Goal: Task Accomplishment & Management: Use online tool/utility

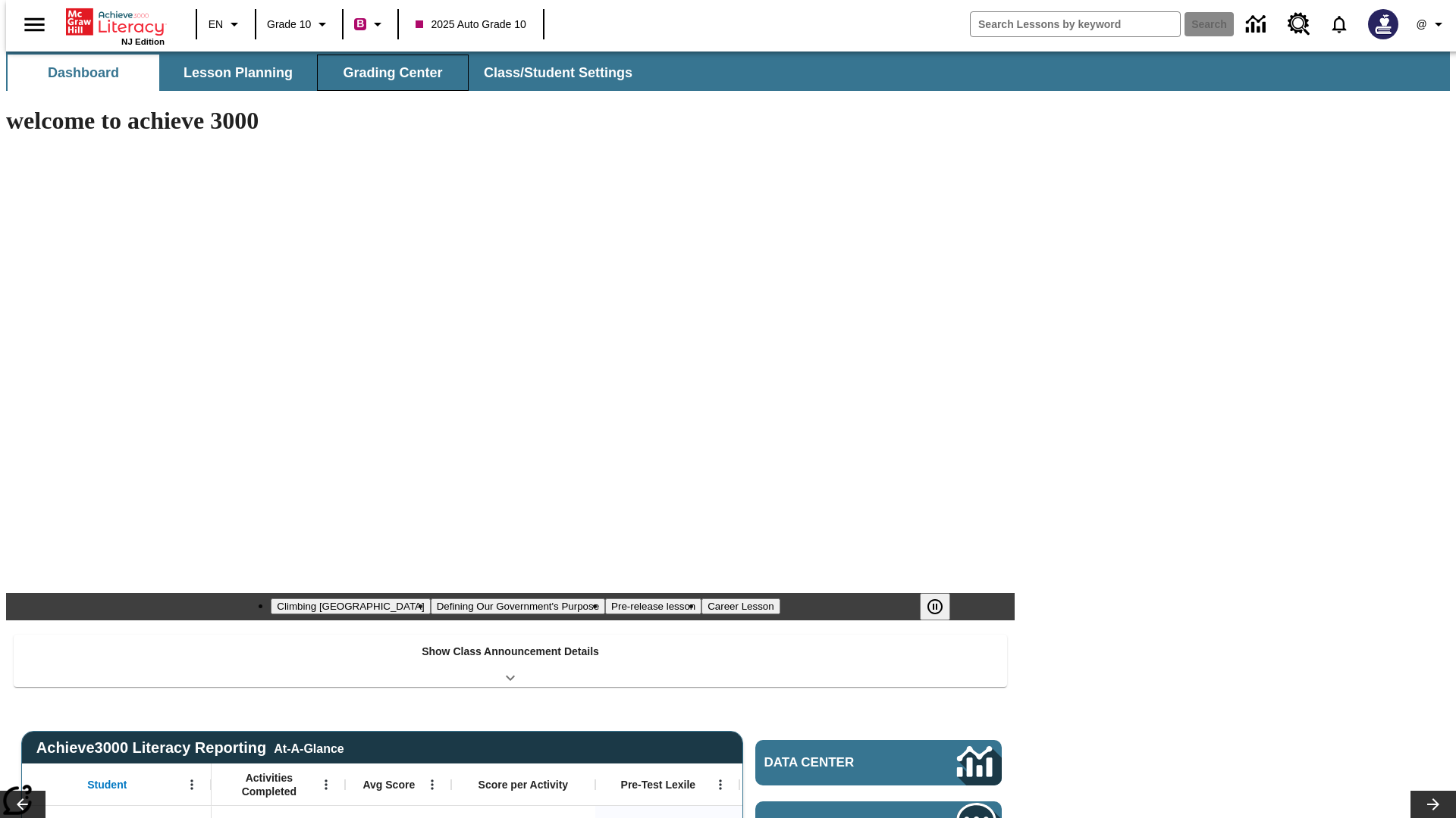
click at [387, 73] on button "Grading Center" at bounding box center [392, 73] width 151 height 37
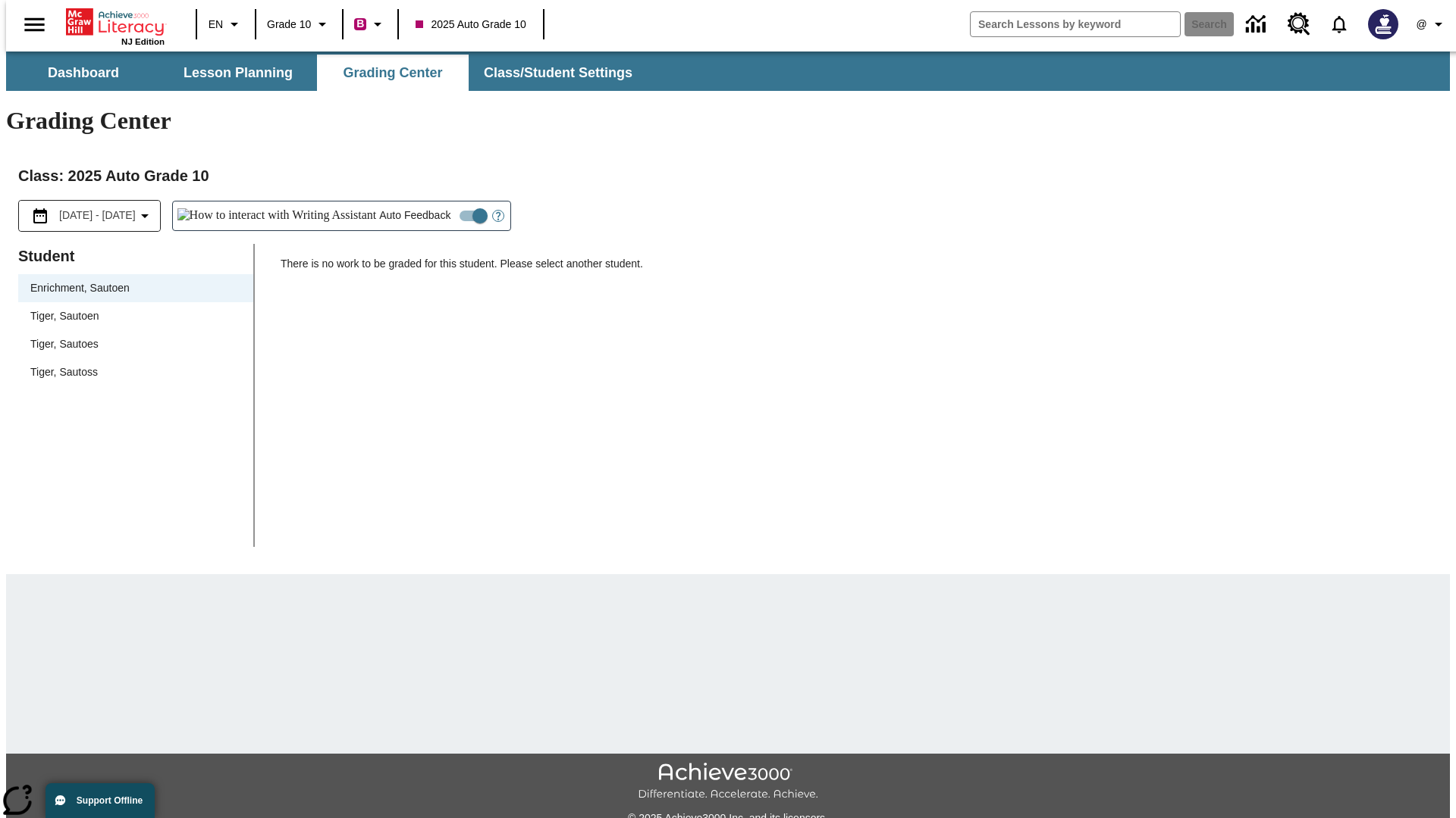
click at [130, 309] on span "Tiger, Sautoen" at bounding box center [136, 316] width 210 height 16
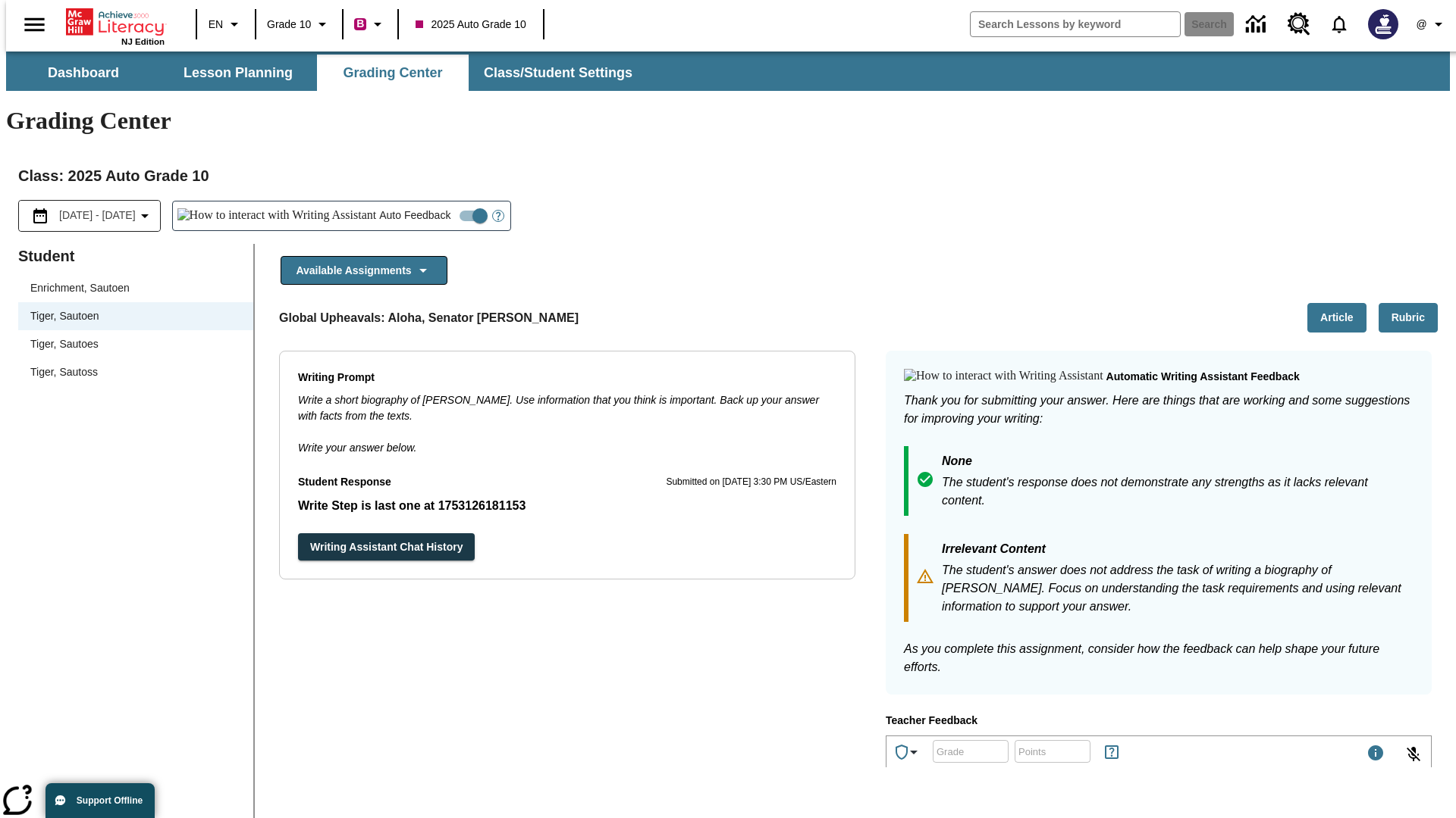
scroll to position [263, 0]
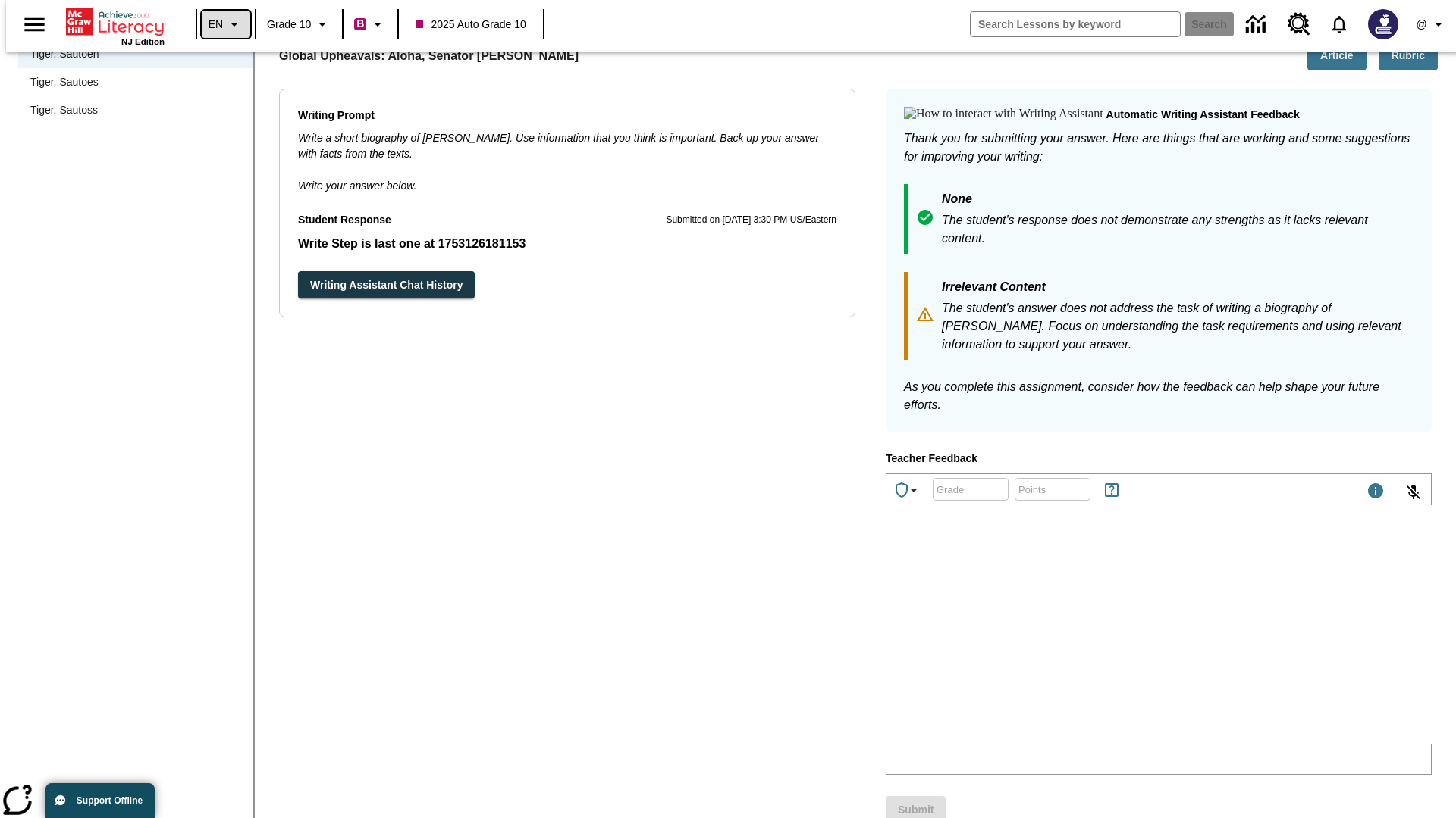
click at [225, 24] on icon "Language: EN, Select a language" at bounding box center [234, 23] width 18 height 18
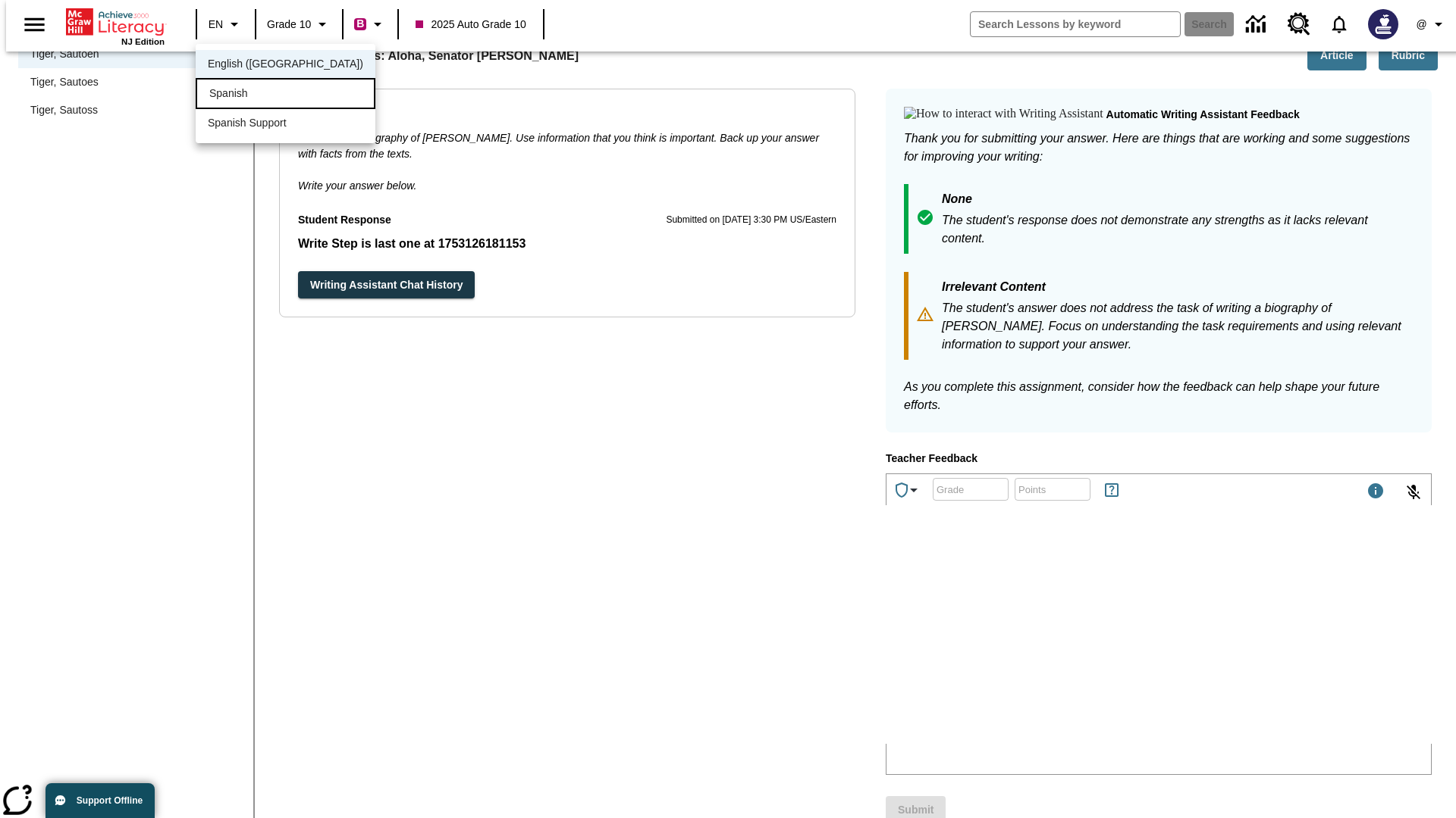
click at [252, 95] on div "Spanish" at bounding box center [285, 94] width 180 height 31
